Goal: Information Seeking & Learning: Learn about a topic

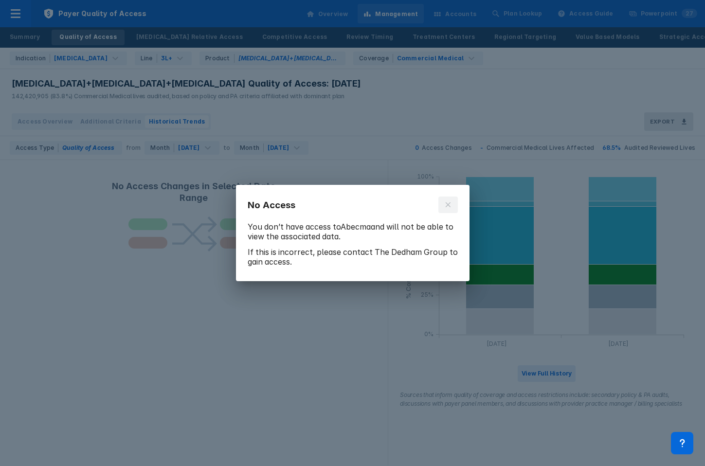
click at [446, 202] on icon at bounding box center [448, 205] width 8 height 8
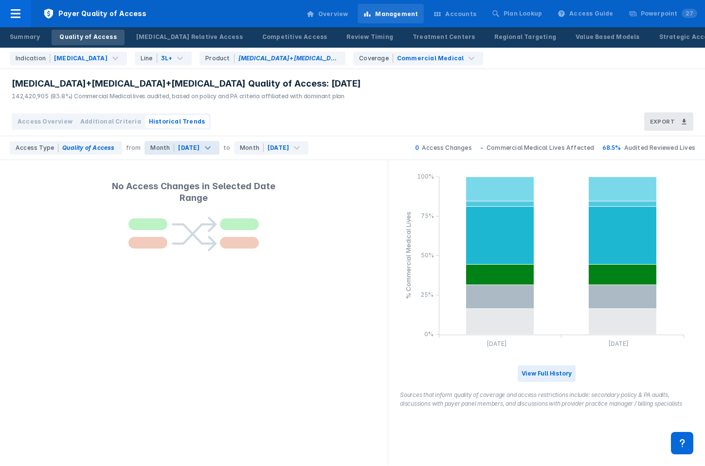
click at [194, 150] on div "[DATE]" at bounding box center [188, 147] width 21 height 9
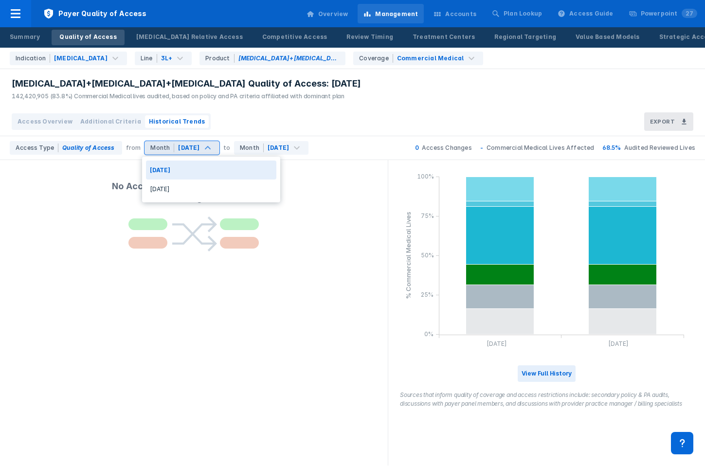
click at [194, 150] on div "[DATE]" at bounding box center [188, 147] width 21 height 9
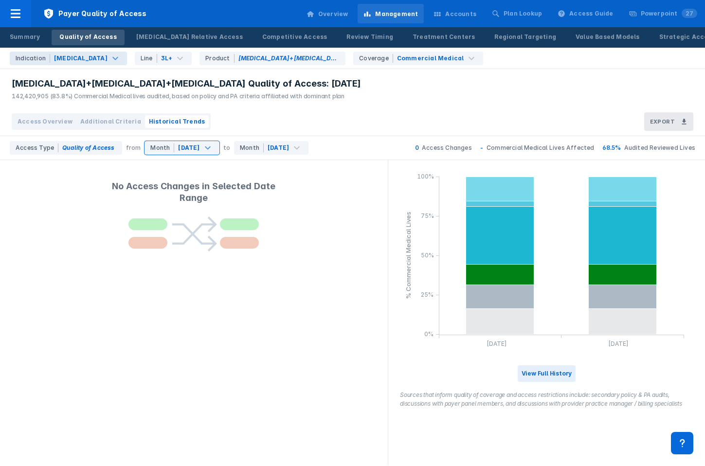
click at [88, 54] on div "[MEDICAL_DATA]" at bounding box center [80, 58] width 53 height 9
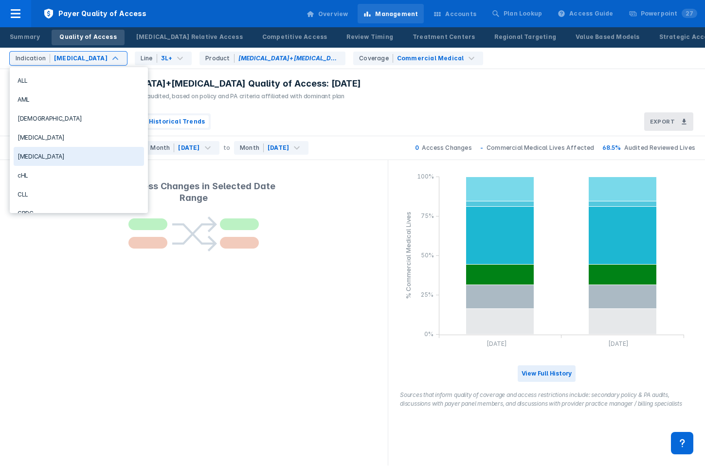
click at [55, 151] on div "[MEDICAL_DATA]" at bounding box center [79, 156] width 130 height 19
